Goal: Information Seeking & Learning: Learn about a topic

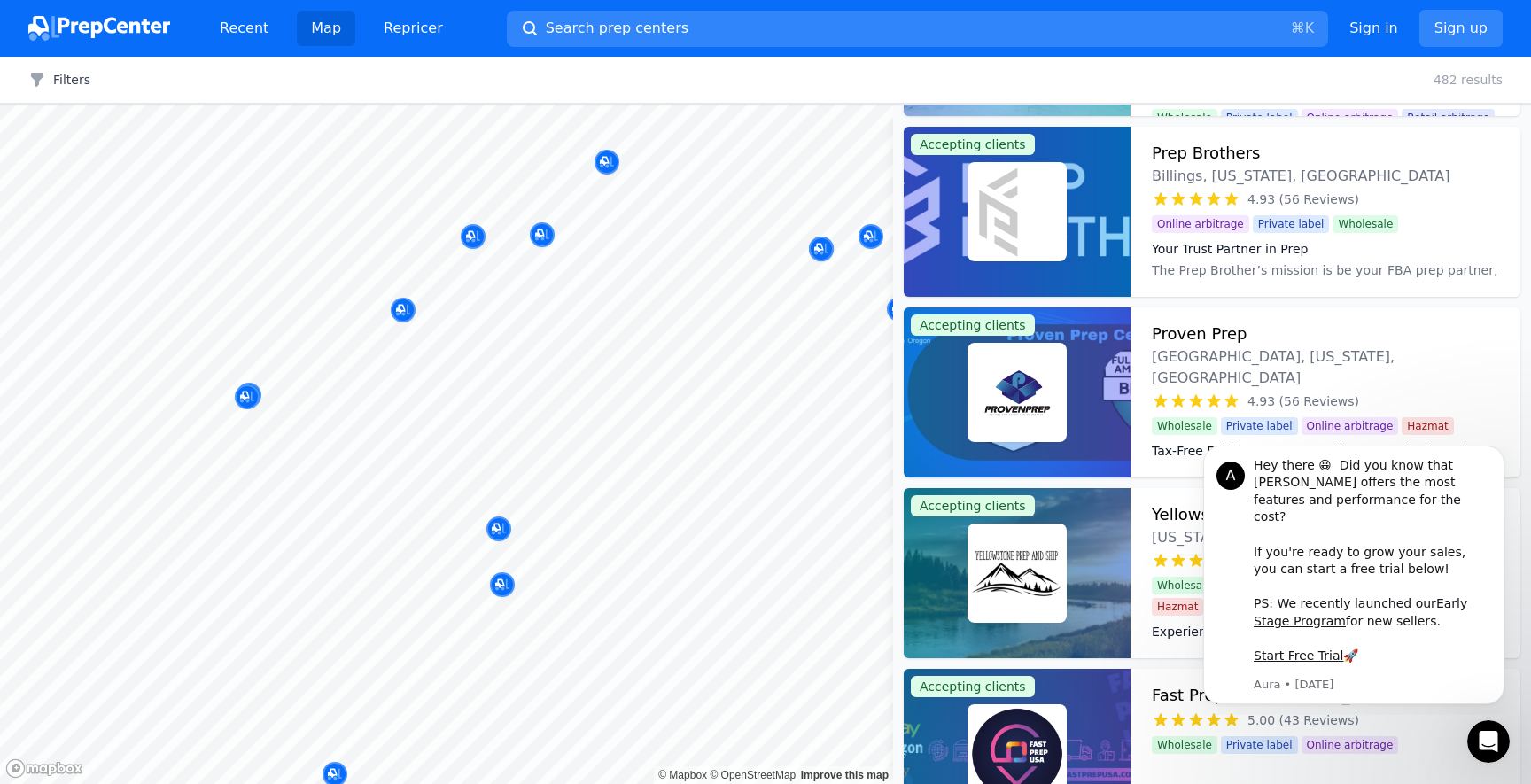
scroll to position [3035, 0]
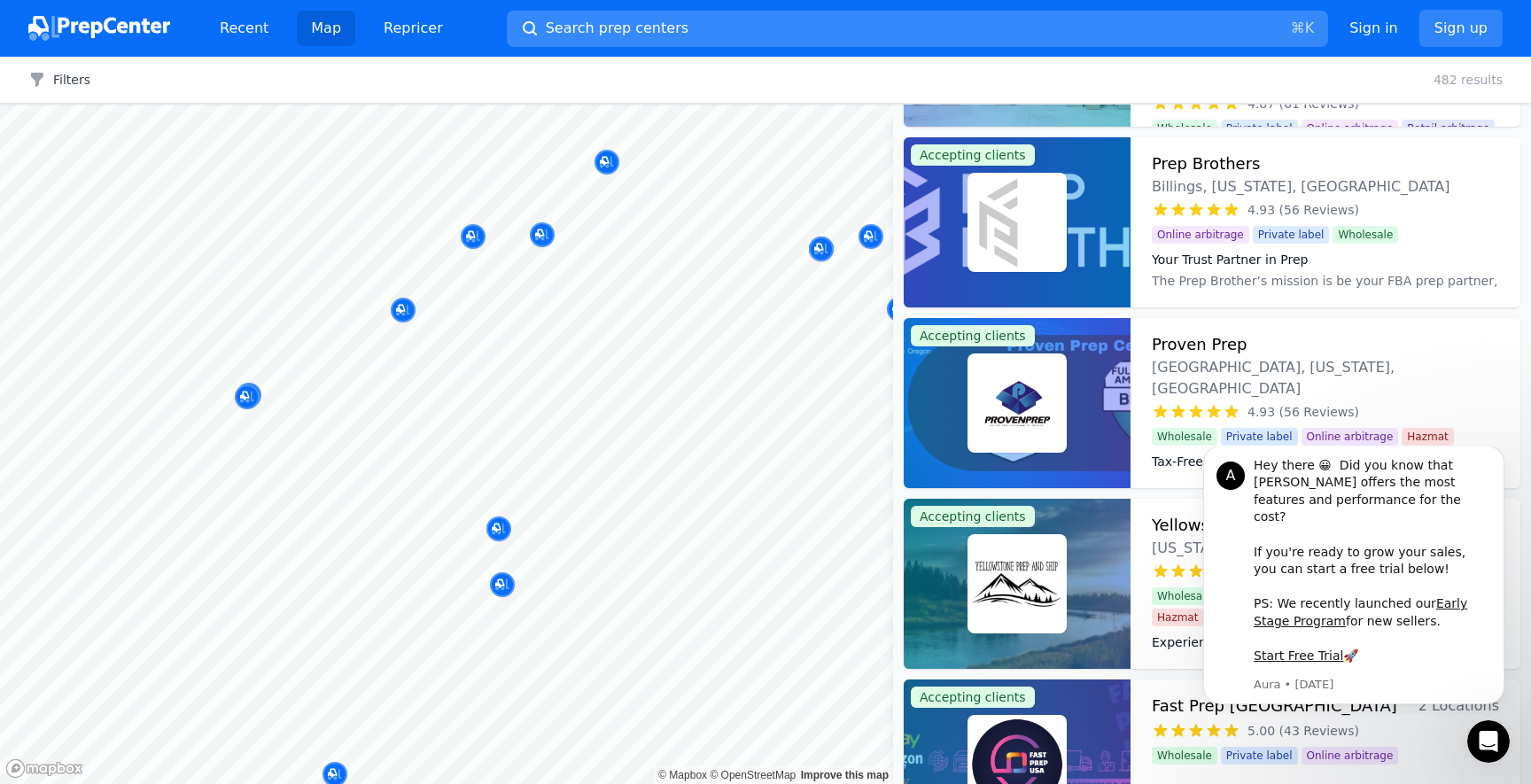
click at [717, 22] on button "Search prep centers ⌘ K" at bounding box center [917, 28] width 821 height 36
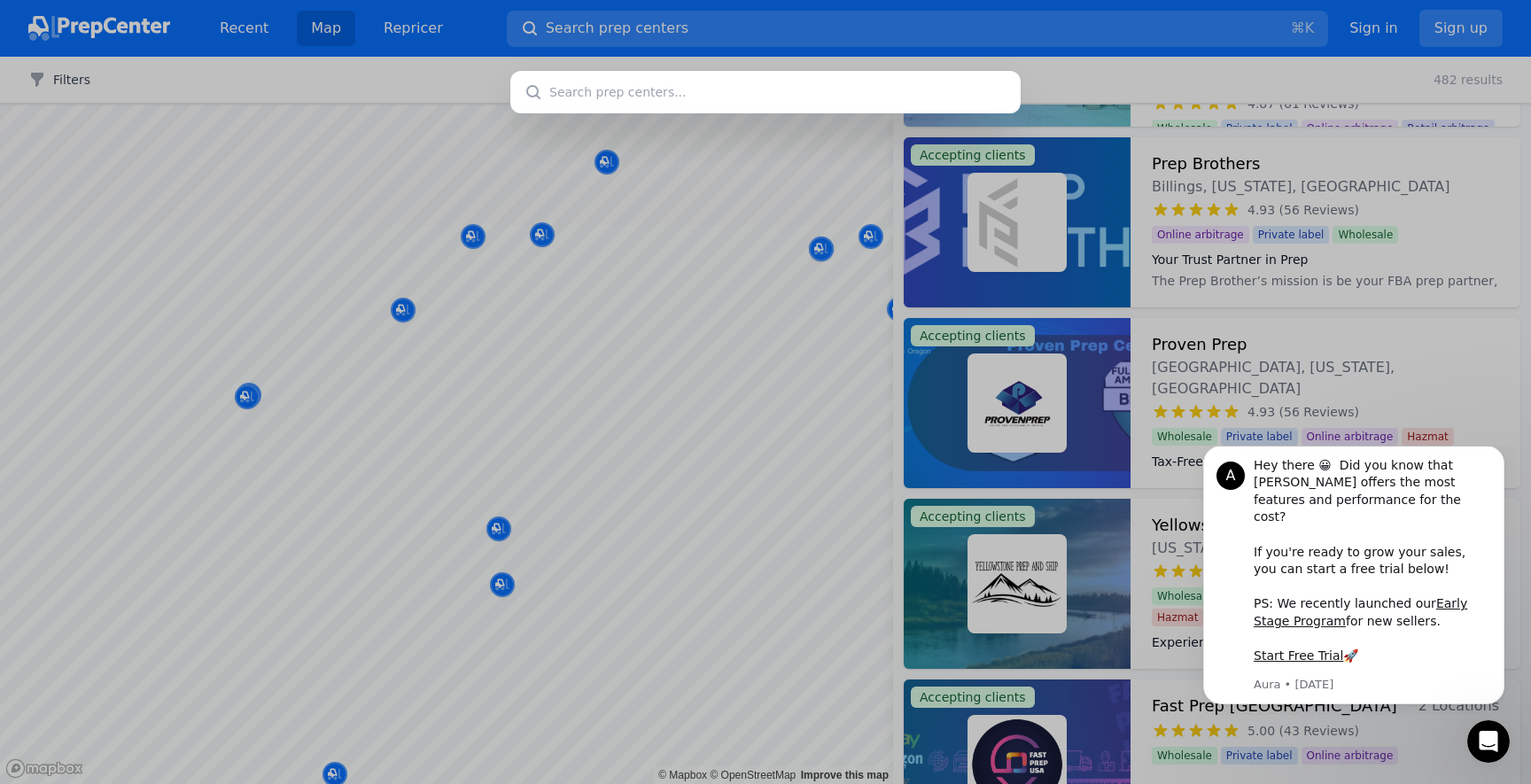
click at [647, 89] on input "text" at bounding box center [765, 92] width 510 height 43
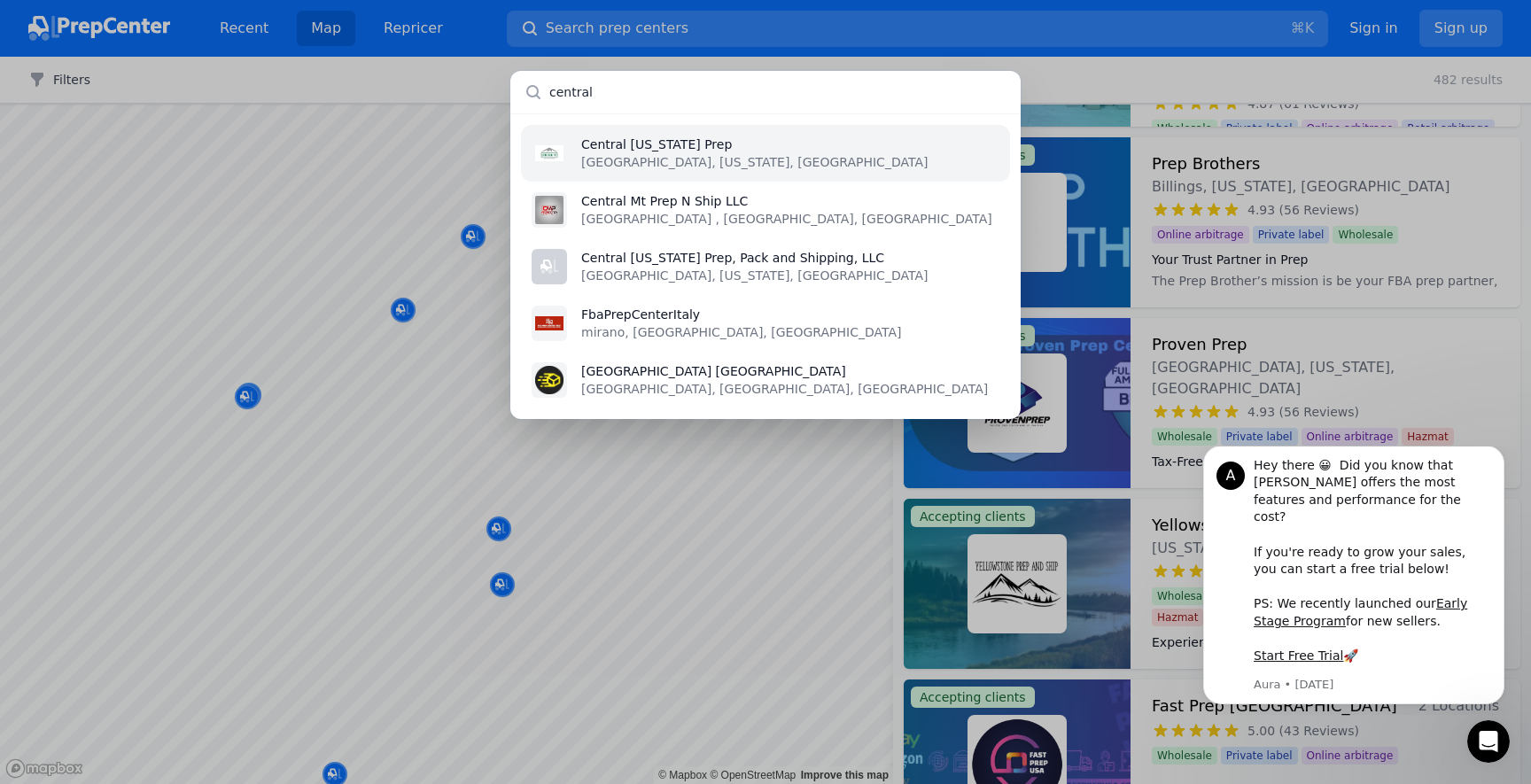
type input "central"
click at [616, 148] on p "Central [US_STATE] Prep" at bounding box center [753, 144] width 346 height 18
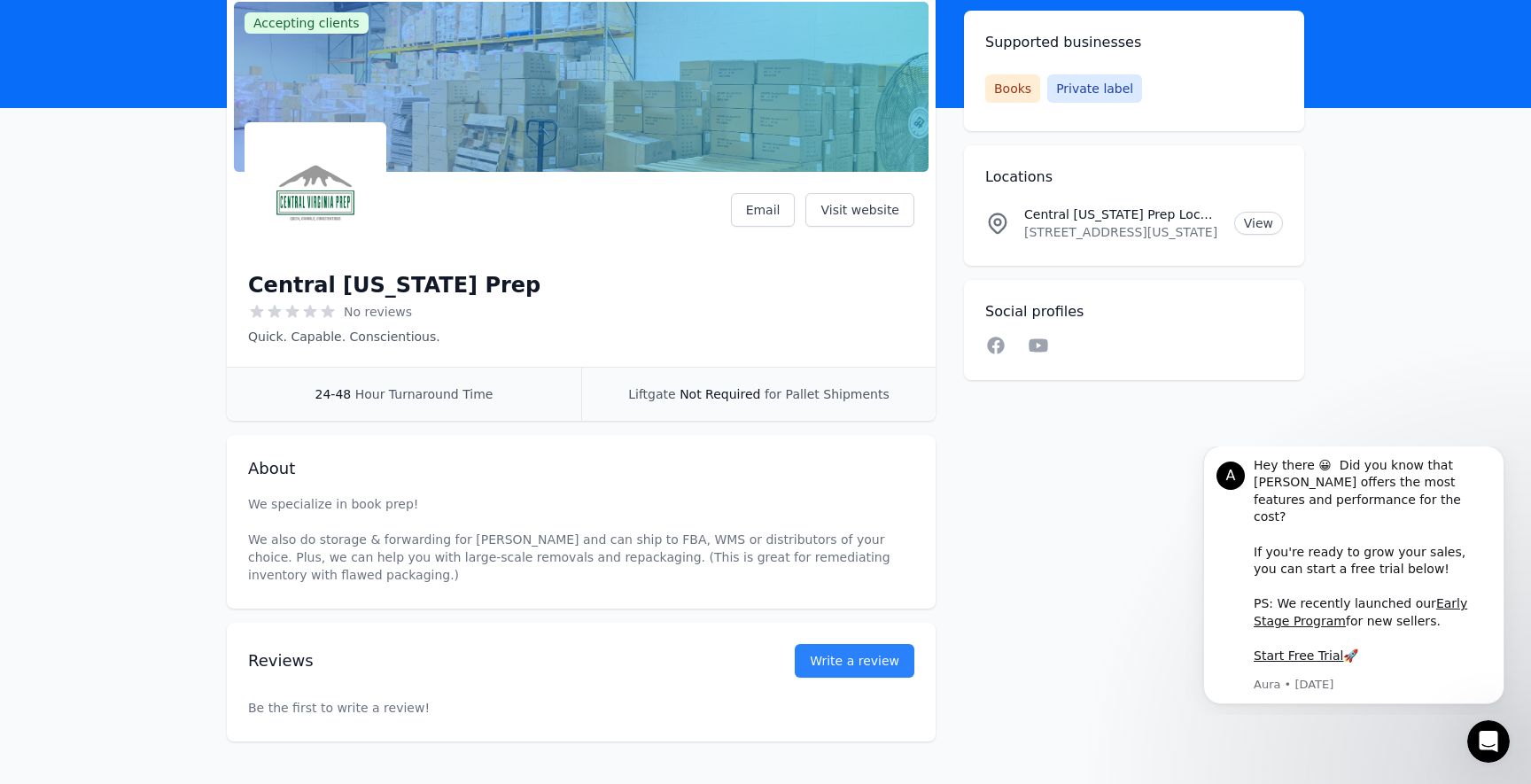
scroll to position [121, 0]
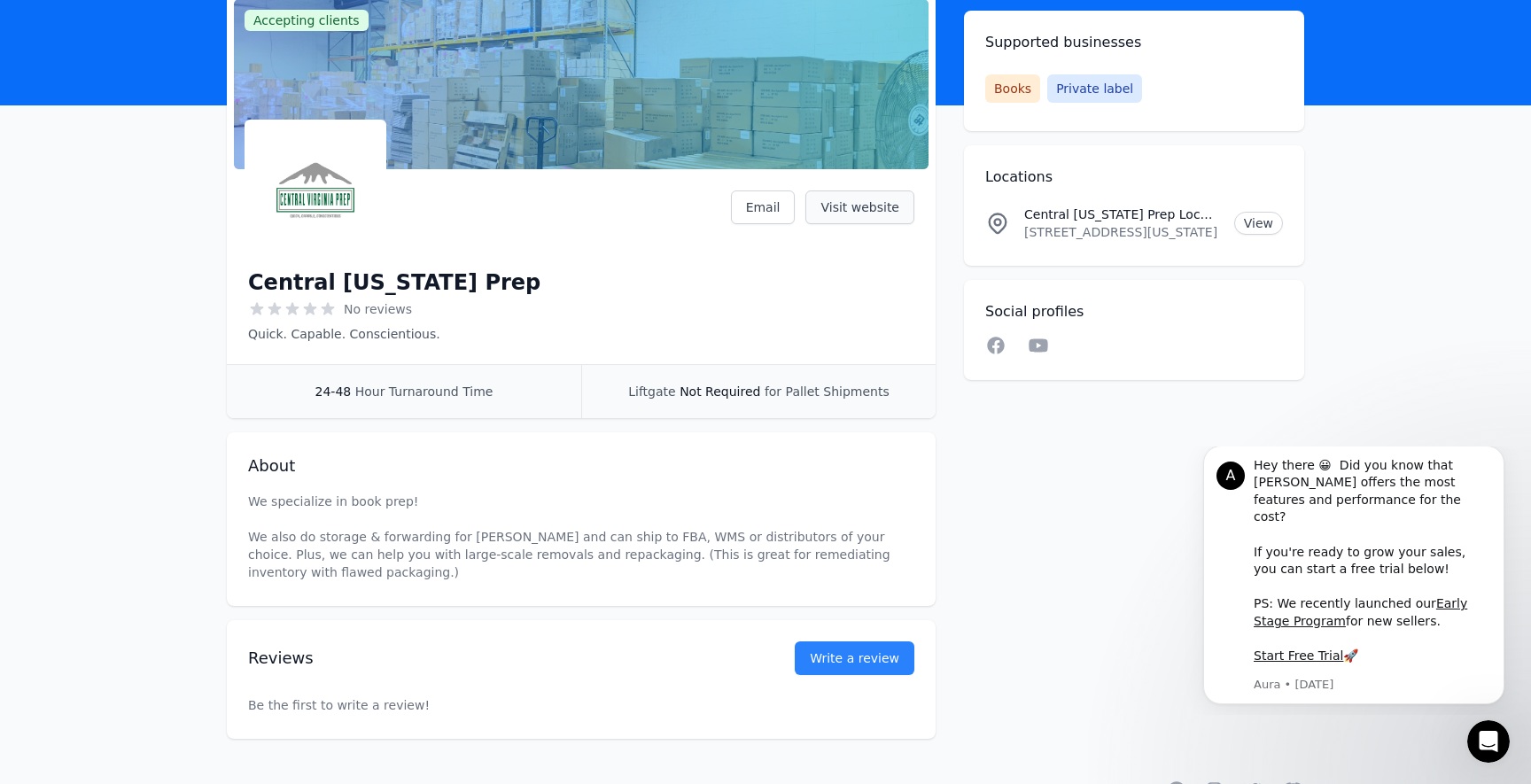
click at [864, 204] on link "Visit website" at bounding box center [860, 207] width 109 height 34
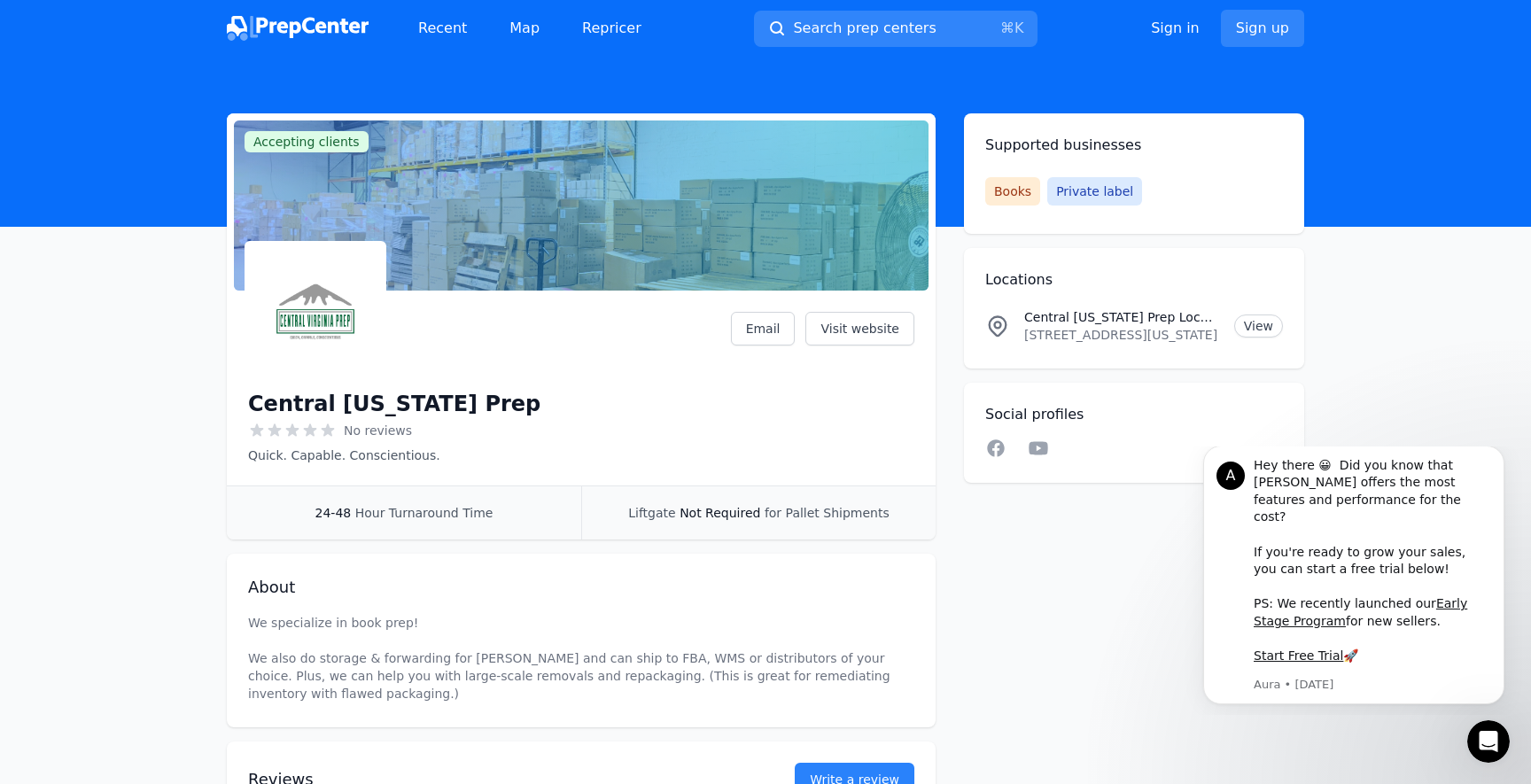
click at [321, 28] on img at bounding box center [297, 28] width 142 height 25
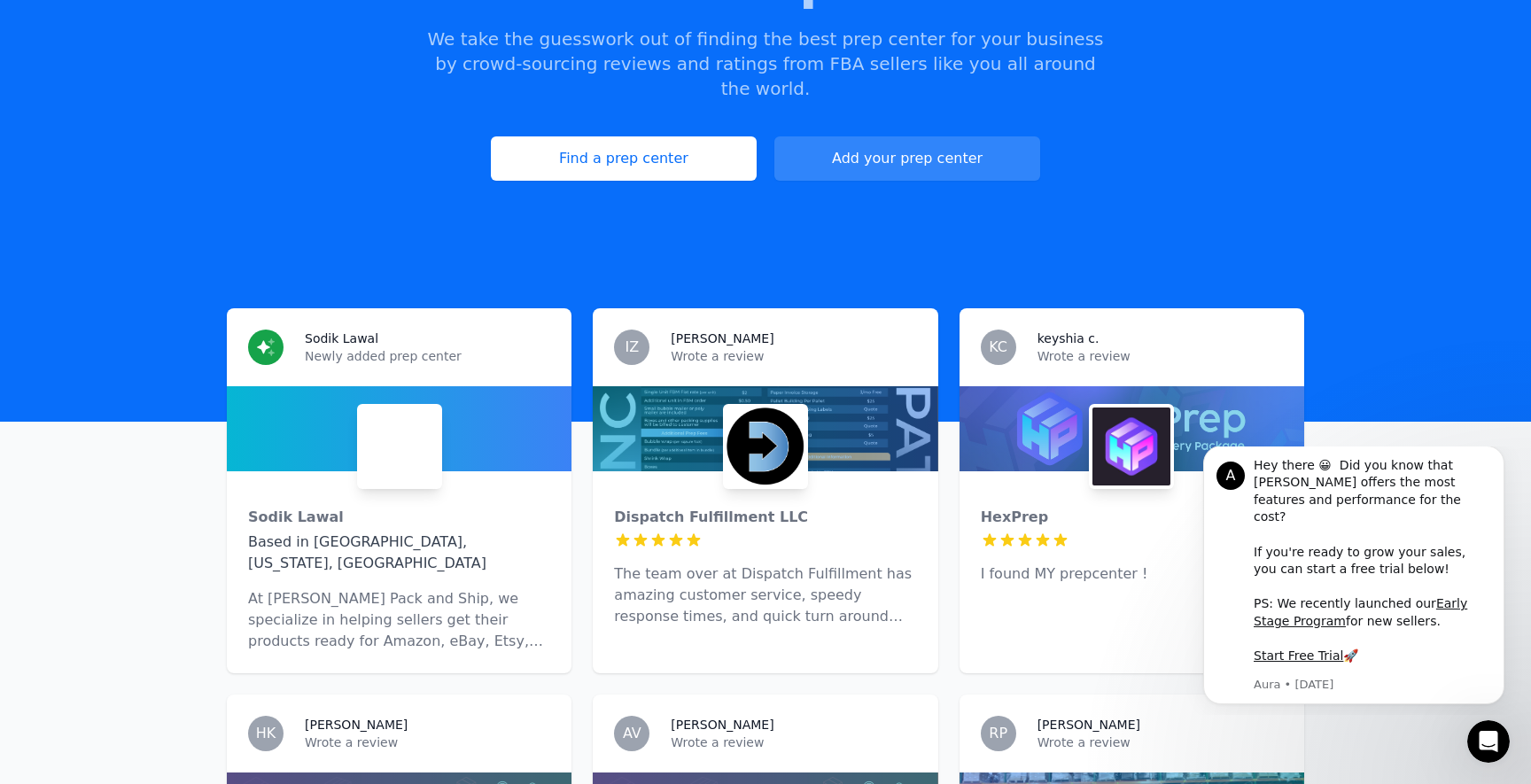
scroll to position [279, 0]
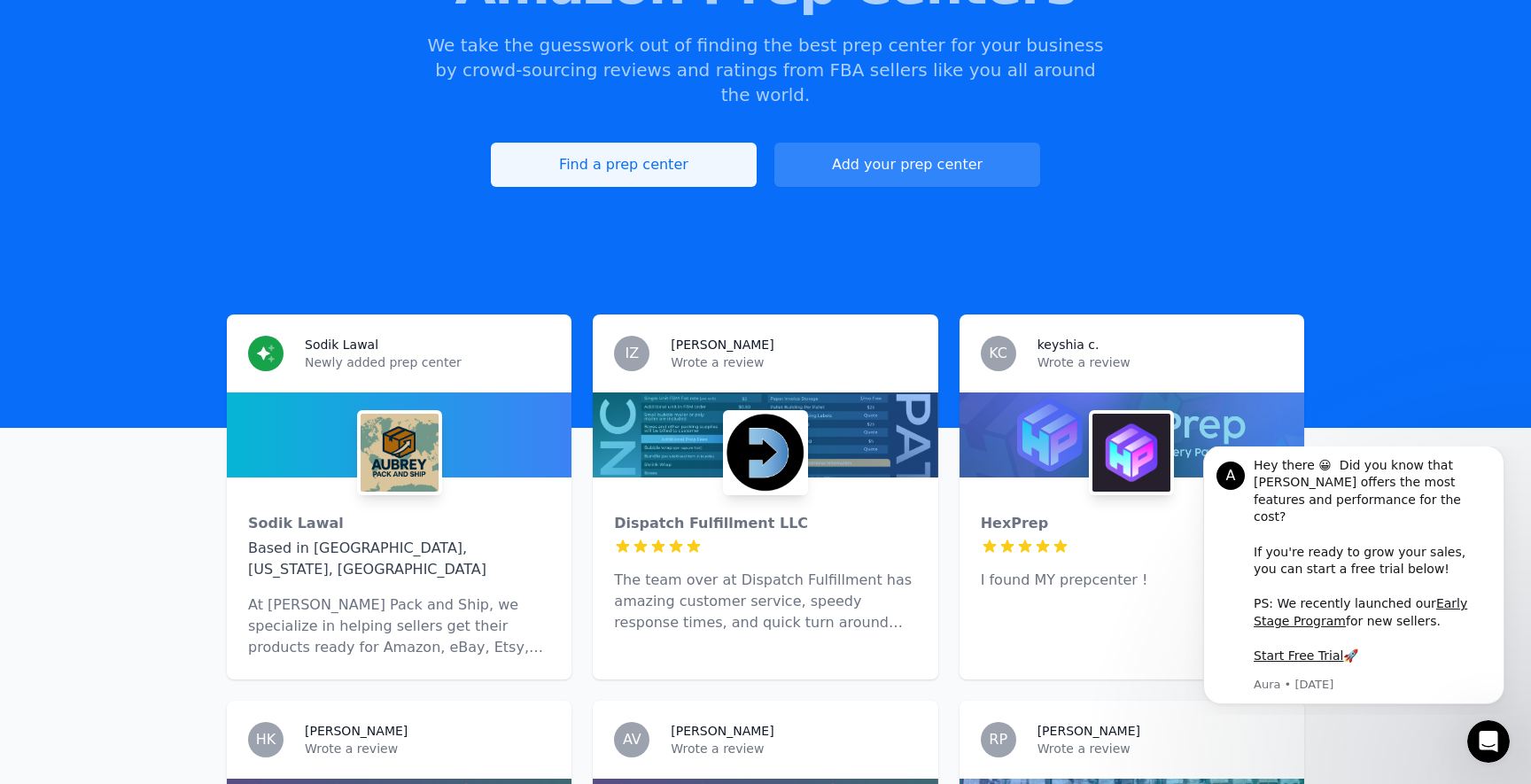
click at [600, 143] on link "Find a prep center" at bounding box center [623, 165] width 266 height 45
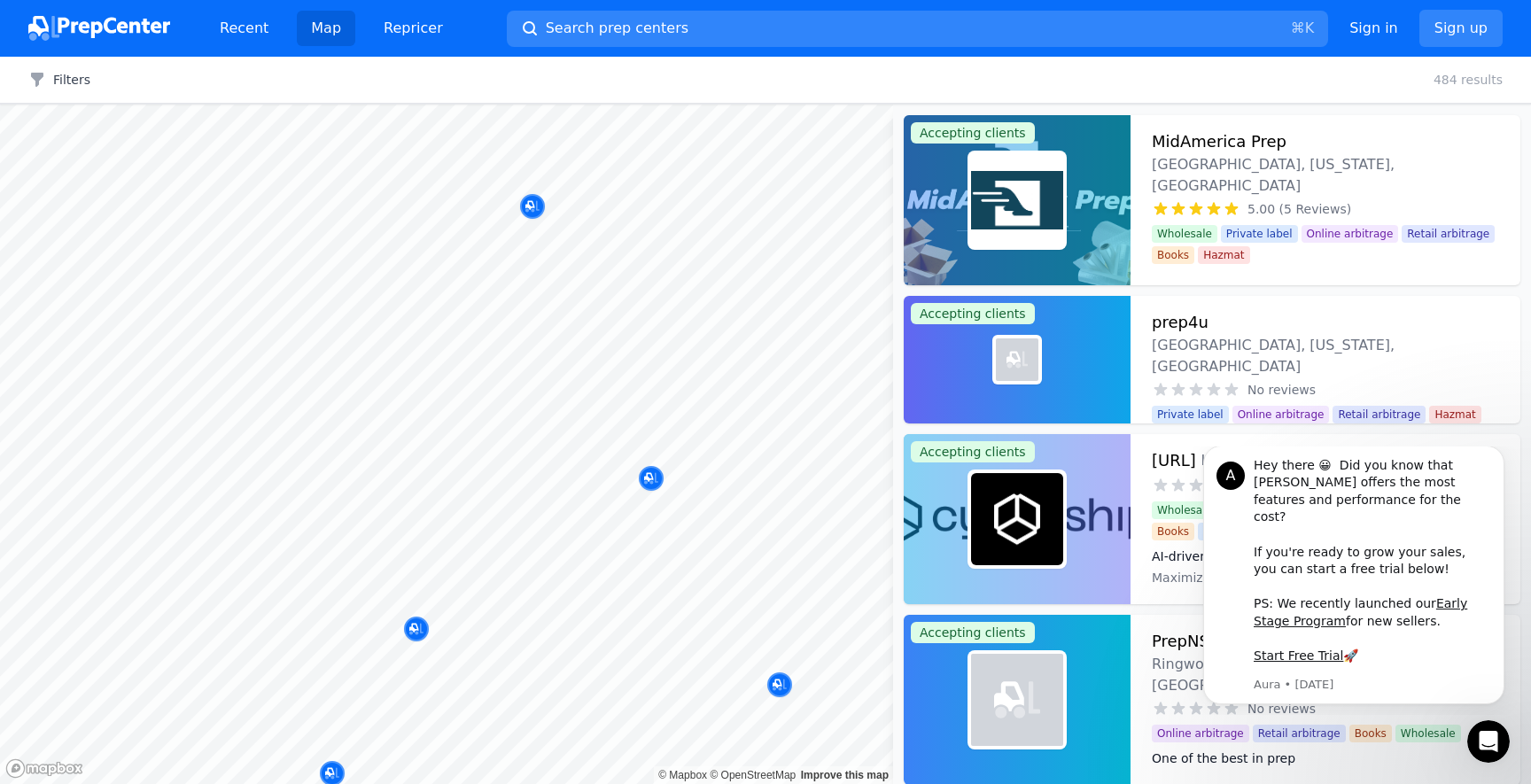
click at [650, 476] on div at bounding box center [683, 482] width 340 height 14
click at [1500, 455] on icon "Dismiss notification" at bounding box center [1499, 450] width 9 height 9
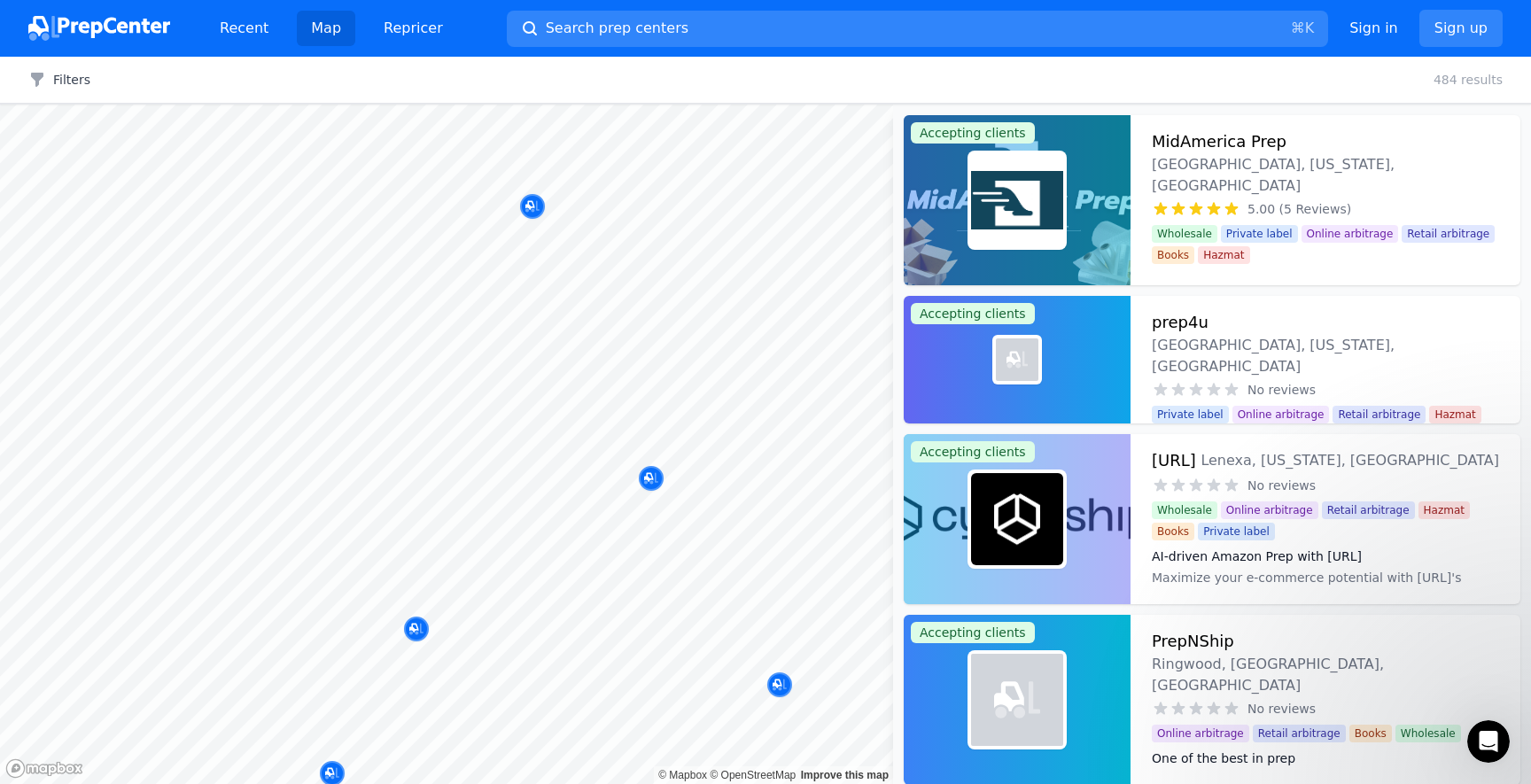
click at [652, 474] on div at bounding box center [669, 476] width 340 height 14
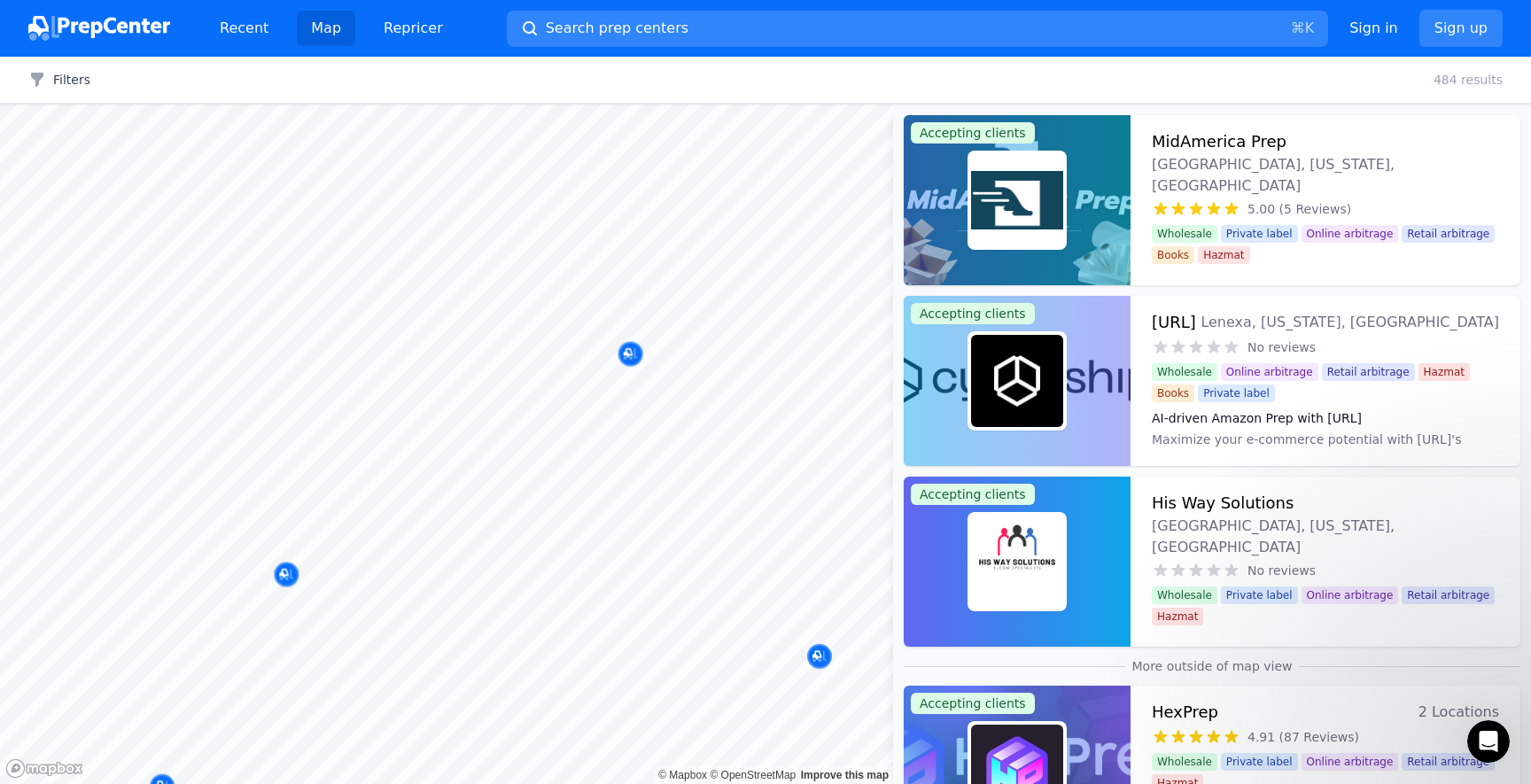
click at [728, 475] on body "Recent Map Repricer Search prep centers ⌘ K Open main menu Sign in Sign up Filt…" at bounding box center [766, 392] width 1531 height 784
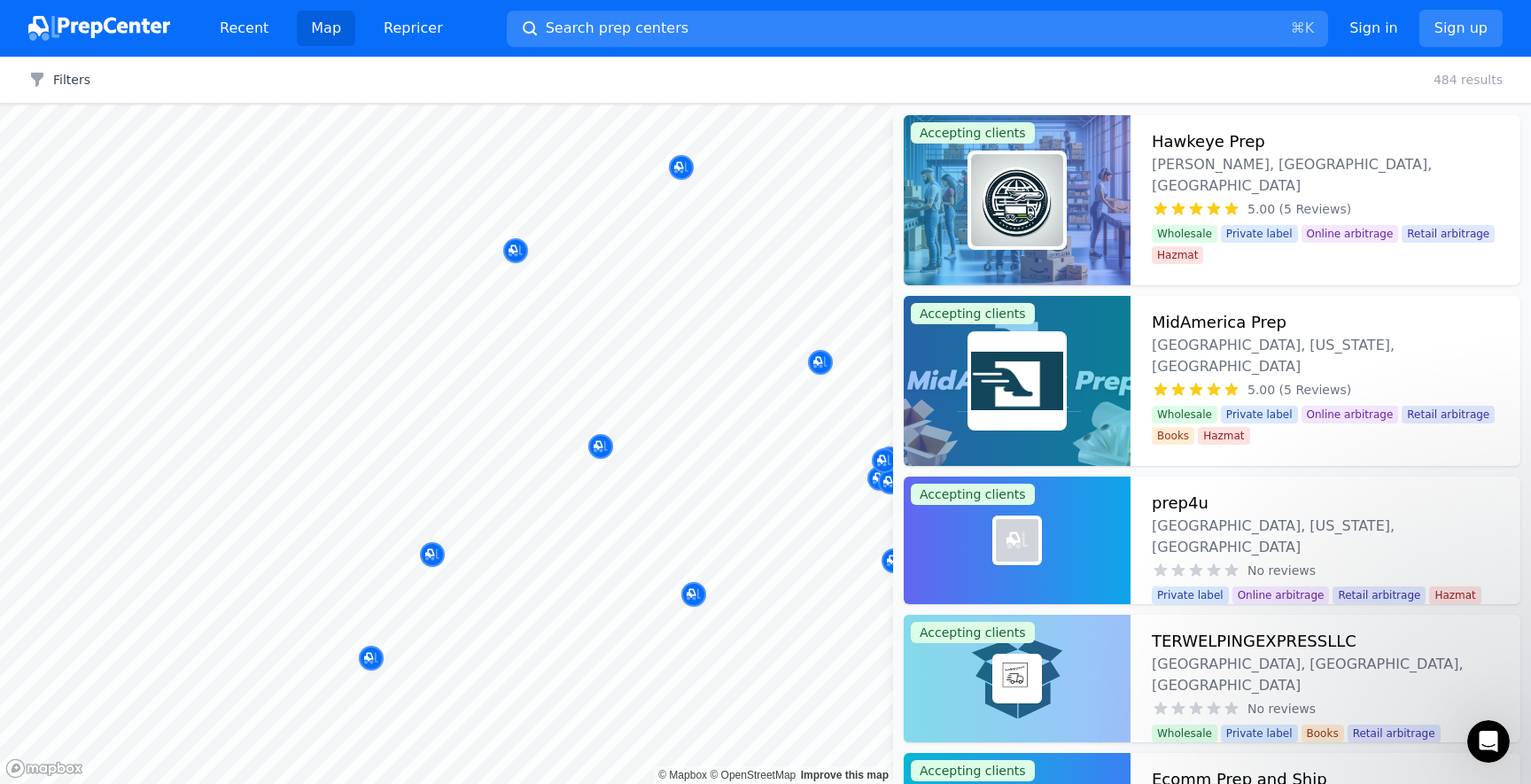
click at [724, 480] on div at bounding box center [683, 482] width 340 height 14
click at [691, 502] on p "MidAmerica Prep" at bounding box center [725, 492] width 234 height 18
